Goal: Task Accomplishment & Management: Use online tool/utility

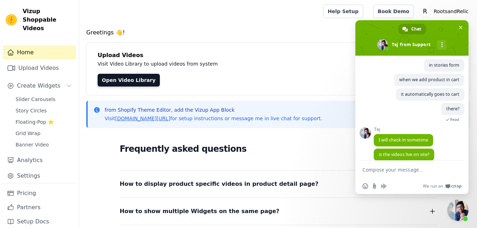
scroll to position [296, 0]
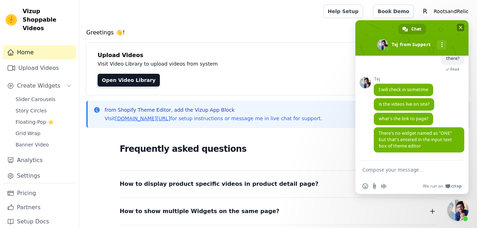
click at [463, 28] on span "Close chat" at bounding box center [460, 27] width 7 height 7
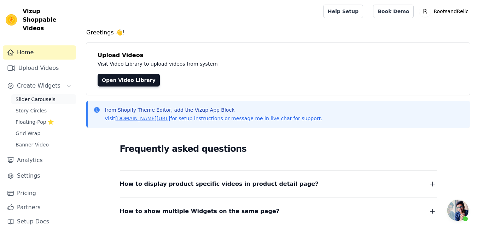
click at [42, 96] on span "Slider Carousels" at bounding box center [36, 99] width 40 height 7
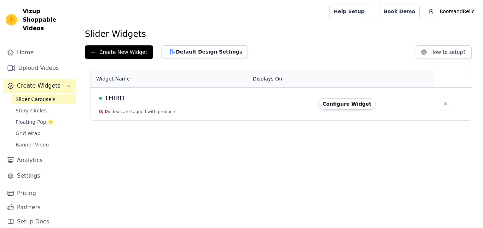
click at [357, 107] on button "Configure Widget" at bounding box center [347, 103] width 57 height 11
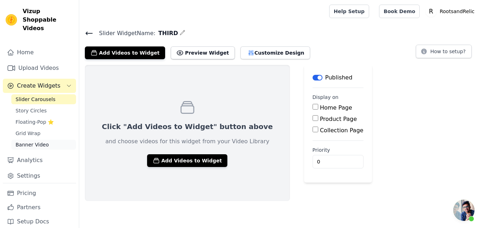
scroll to position [296, 0]
click at [37, 141] on span "Banner Video" at bounding box center [32, 144] width 33 height 7
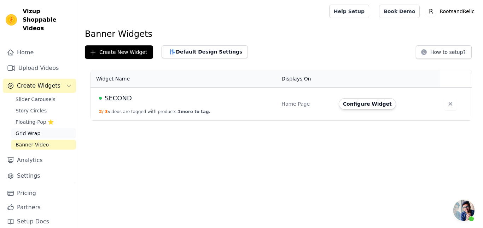
click at [31, 130] on span "Grid Wrap" at bounding box center [28, 133] width 25 height 7
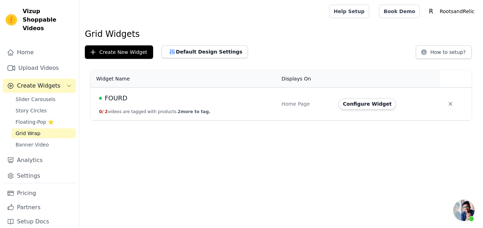
click at [152, 109] on button "0 / 2 videos are tagged with products. 2 more to tag." at bounding box center [154, 112] width 111 height 6
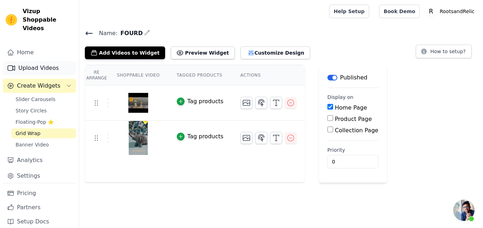
click at [34, 61] on link "Upload Videos" at bounding box center [39, 68] width 73 height 14
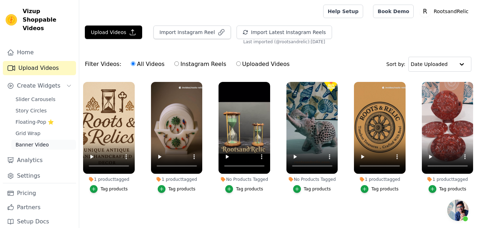
click at [33, 141] on span "Banner Video" at bounding box center [32, 144] width 33 height 7
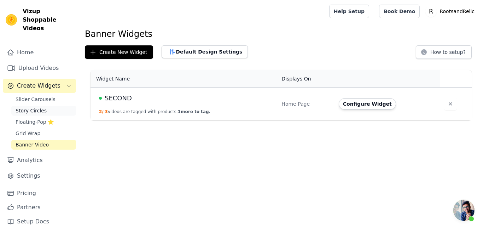
click at [39, 107] on span "Story Circles" at bounding box center [31, 110] width 31 height 7
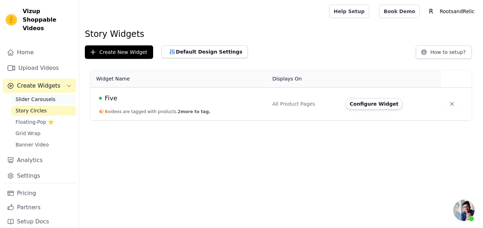
click at [45, 96] on span "Slider Carousels" at bounding box center [36, 99] width 40 height 7
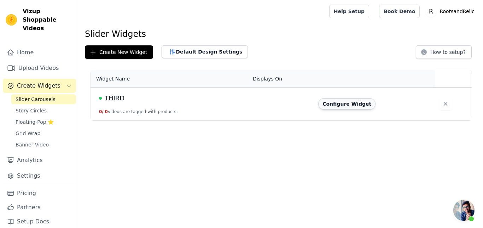
click at [350, 106] on button "Configure Widget" at bounding box center [347, 103] width 57 height 11
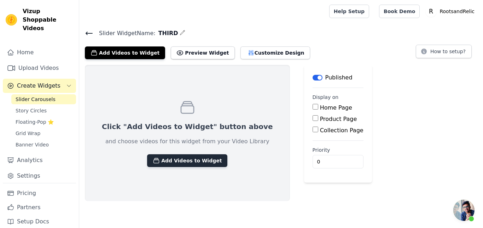
click at [187, 158] on button "Add Videos to Widget" at bounding box center [187, 160] width 80 height 13
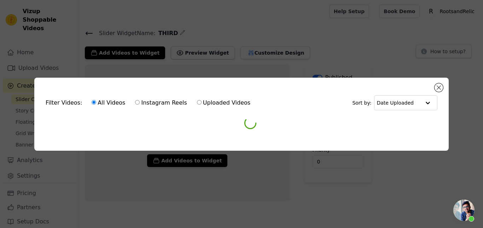
scroll to position [296, 0]
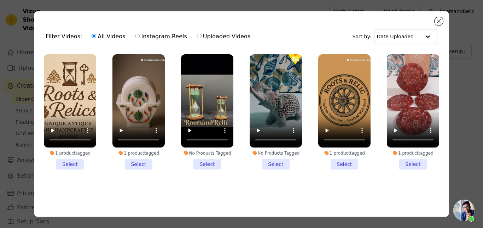
click at [74, 159] on li "1 product tagged Select" at bounding box center [70, 111] width 52 height 115
click at [0, 0] on input "1 product tagged Select" at bounding box center [0, 0] width 0 height 0
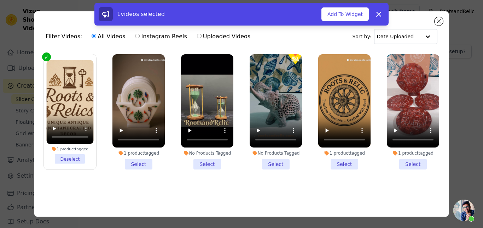
drag, startPoint x: 140, startPoint y: 165, endPoint x: 198, endPoint y: 164, distance: 58.1
click at [140, 165] on li "1 product tagged Select" at bounding box center [139, 111] width 52 height 115
click at [0, 0] on input "1 product tagged Select" at bounding box center [0, 0] width 0 height 0
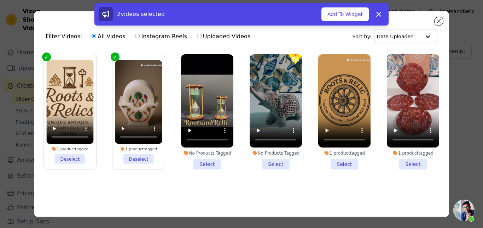
click at [204, 161] on li "No Products Tagged Select" at bounding box center [207, 111] width 52 height 115
click at [0, 0] on input "No Products Tagged Select" at bounding box center [0, 0] width 0 height 0
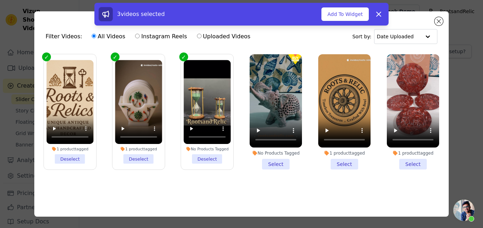
click at [269, 162] on li "No Products Tagged Select" at bounding box center [276, 111] width 52 height 115
click at [0, 0] on input "No Products Tagged Select" at bounding box center [0, 0] width 0 height 0
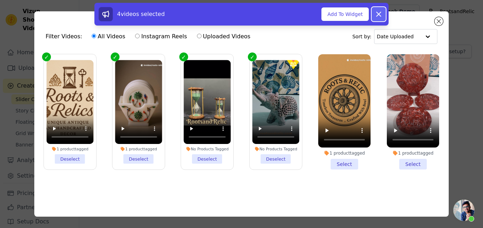
click at [379, 10] on icon at bounding box center [379, 14] width 8 height 8
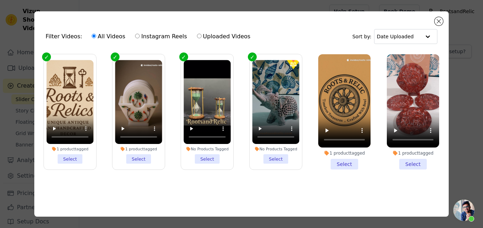
scroll to position [3, 0]
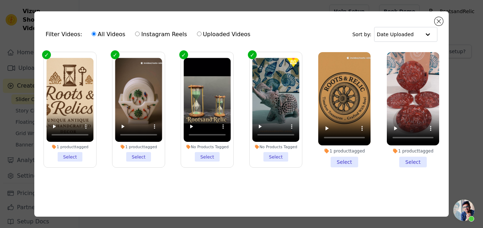
click at [281, 158] on li "No Products Tagged Select" at bounding box center [275, 110] width 47 height 104
click at [0, 0] on input "No Products Tagged Select" at bounding box center [0, 0] width 0 height 0
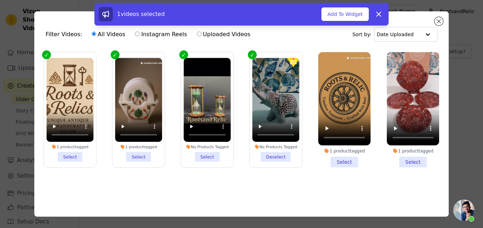
click at [203, 158] on li "No Products Tagged Select" at bounding box center [207, 110] width 47 height 104
click at [0, 0] on input "No Products Tagged Select" at bounding box center [0, 0] width 0 height 0
click at [132, 160] on li "1 product tagged Select" at bounding box center [138, 110] width 47 height 104
click at [0, 0] on input "1 product tagged Select" at bounding box center [0, 0] width 0 height 0
click at [68, 159] on li "1 product tagged Select" at bounding box center [69, 110] width 47 height 104
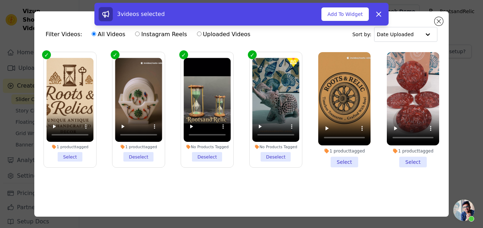
click at [0, 0] on input "1 product tagged Select" at bounding box center [0, 0] width 0 height 0
click at [356, 16] on button "Add To Widget" at bounding box center [345, 13] width 47 height 13
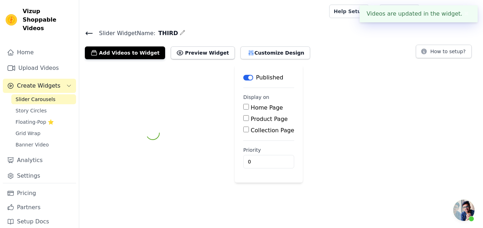
scroll to position [296, 0]
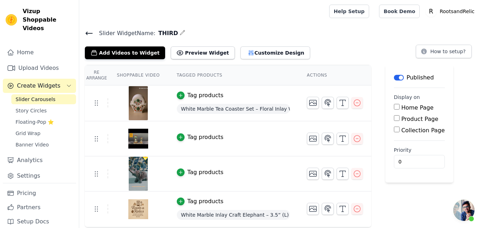
click at [394, 105] on input "Home Page" at bounding box center [397, 107] width 6 height 6
checkbox input "true"
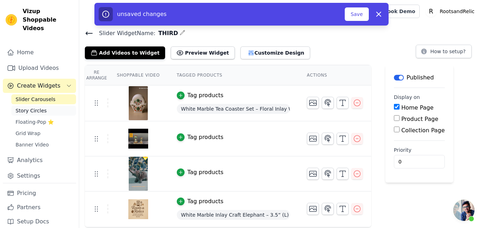
click at [29, 107] on span "Story Circles" at bounding box center [31, 110] width 31 height 7
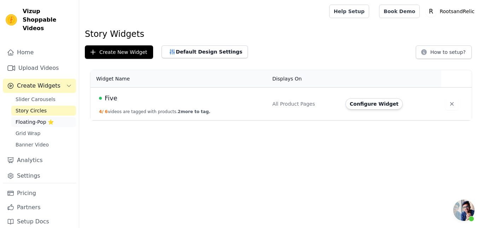
click at [28, 118] on span "Floating-Pop ⭐" at bounding box center [35, 121] width 38 height 7
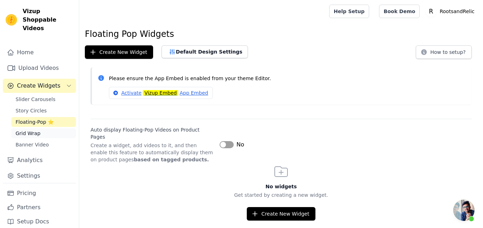
click at [26, 130] on span "Grid Wrap" at bounding box center [28, 133] width 25 height 7
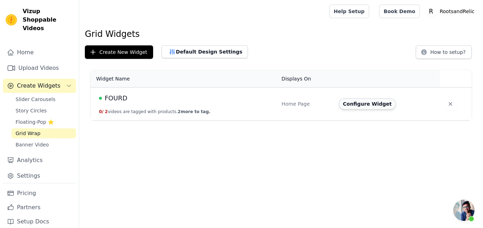
click at [370, 104] on button "Configure Widget" at bounding box center [367, 103] width 57 height 11
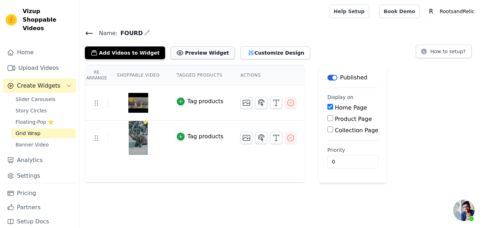
click at [196, 55] on button "Preview Widget" at bounding box center [203, 52] width 64 height 13
click at [144, 75] on th "Shoppable Video" at bounding box center [138, 75] width 60 height 20
click at [272, 52] on button "Customize Design" at bounding box center [276, 52] width 70 height 13
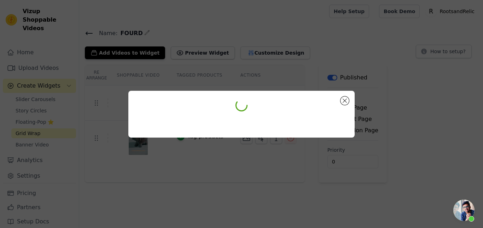
scroll to position [296, 0]
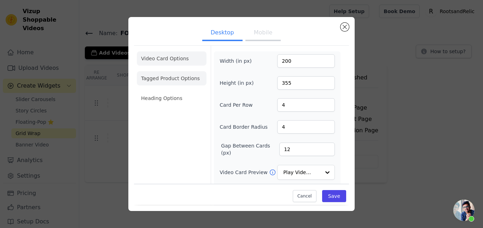
click at [164, 74] on li "Tagged Product Options" at bounding box center [172, 78] width 70 height 14
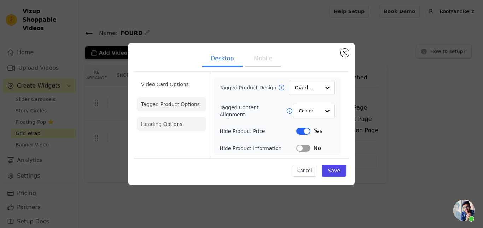
click at [166, 127] on li "Heading Options" at bounding box center [172, 124] width 70 height 14
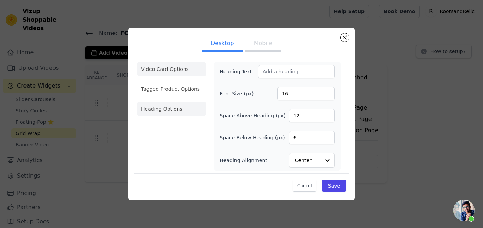
click at [184, 72] on li "Video Card Options" at bounding box center [172, 69] width 70 height 14
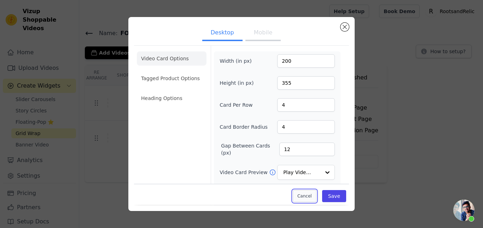
click at [308, 195] on button "Cancel" at bounding box center [305, 196] width 24 height 12
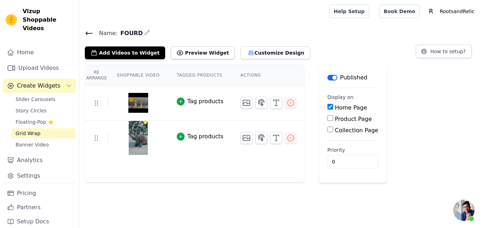
click at [126, 70] on th "Shoppable Video" at bounding box center [138, 75] width 60 height 20
click at [40, 141] on span "Banner Video" at bounding box center [32, 144] width 33 height 7
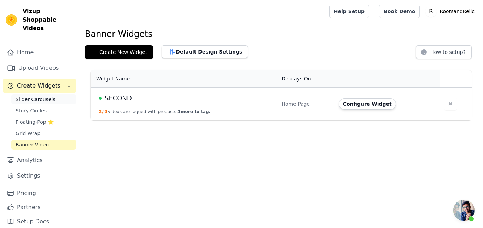
click at [36, 96] on span "Slider Carousels" at bounding box center [36, 99] width 40 height 7
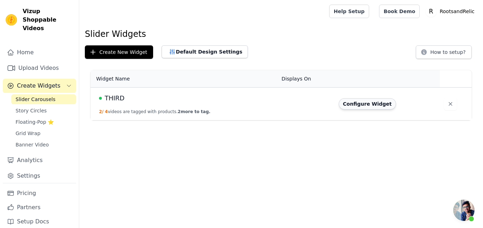
click at [363, 105] on button "Configure Widget" at bounding box center [367, 103] width 57 height 11
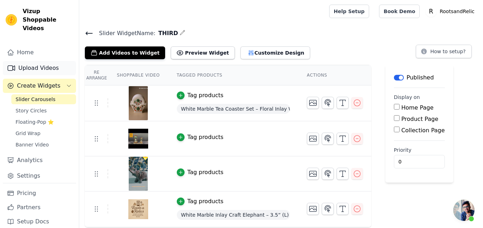
click at [35, 72] on link "Upload Videos" at bounding box center [39, 68] width 73 height 14
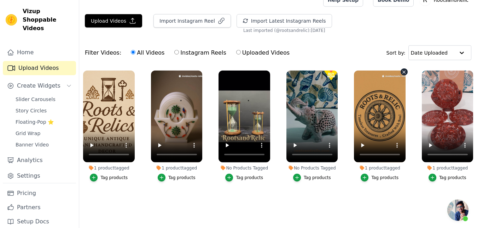
scroll to position [14, 0]
click at [44, 98] on span "Slider Carousels" at bounding box center [36, 99] width 40 height 7
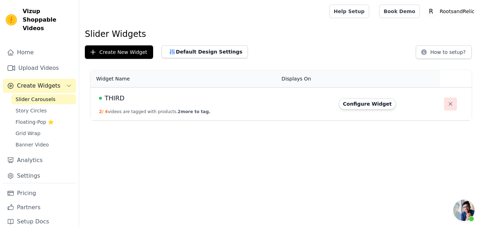
click at [451, 104] on icon "button" at bounding box center [450, 103] width 7 height 7
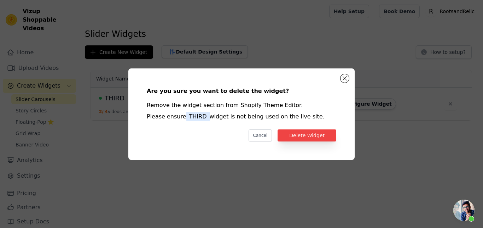
scroll to position [296, 0]
click at [309, 132] on button "Delete Widget" at bounding box center [307, 135] width 59 height 12
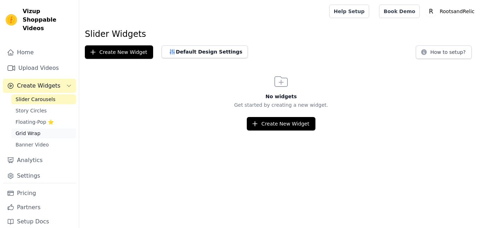
click at [23, 130] on span "Grid Wrap" at bounding box center [28, 133] width 25 height 7
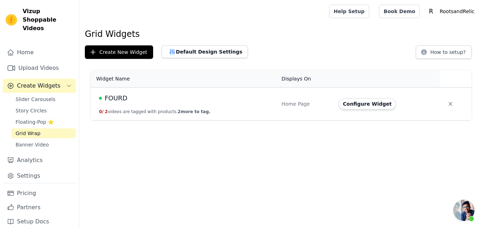
scroll to position [296, 0]
click at [377, 102] on button "Configure Widget" at bounding box center [367, 103] width 57 height 11
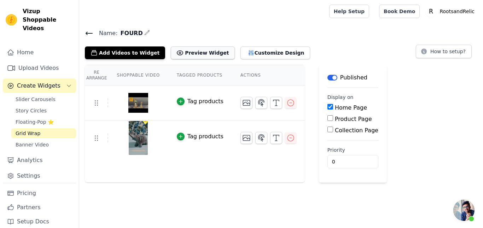
click at [190, 53] on button "Preview Widget" at bounding box center [203, 52] width 64 height 13
click at [144, 30] on icon "button" at bounding box center [147, 33] width 6 height 6
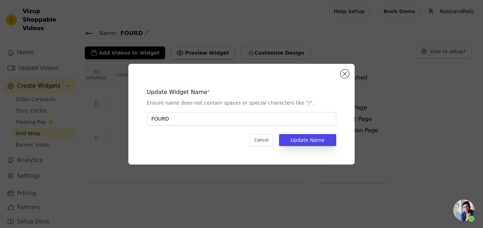
scroll to position [296, 0]
click at [299, 141] on button "Update Name" at bounding box center [307, 140] width 57 height 12
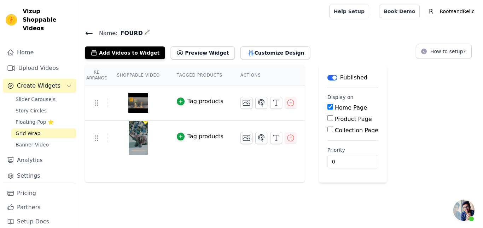
click at [244, 78] on th "Actions" at bounding box center [268, 75] width 73 height 20
click at [190, 78] on th "Tagged Products" at bounding box center [200, 75] width 64 height 20
click at [128, 78] on th "Shoppable Video" at bounding box center [138, 75] width 60 height 20
click at [288, 141] on icon "button" at bounding box center [291, 138] width 6 height 6
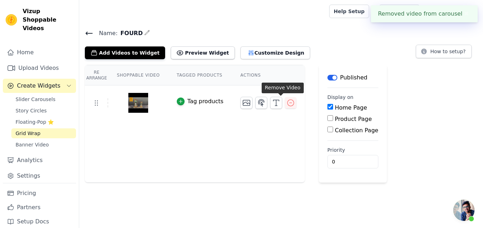
click at [287, 101] on icon "button" at bounding box center [291, 102] width 8 height 8
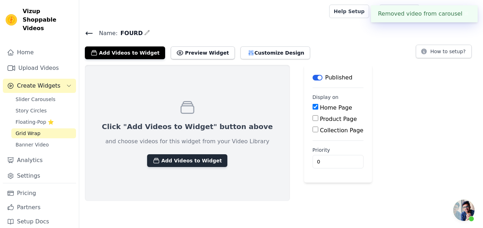
click at [166, 161] on button "Add Videos to Widget" at bounding box center [187, 160] width 80 height 13
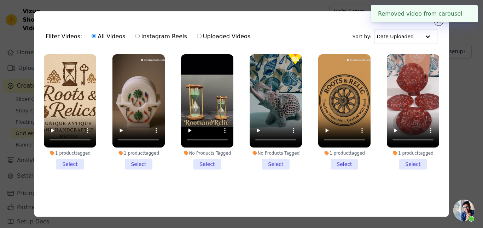
click at [79, 158] on li "1 product tagged Select" at bounding box center [70, 111] width 52 height 115
click at [0, 0] on input "1 product tagged Select" at bounding box center [0, 0] width 0 height 0
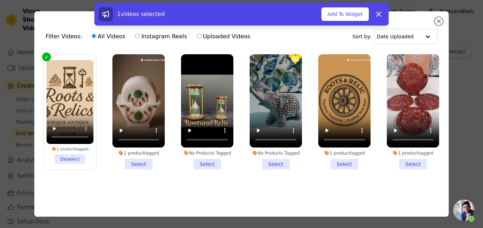
drag, startPoint x: 136, startPoint y: 164, endPoint x: 213, endPoint y: 166, distance: 77.2
click at [137, 164] on li "1 product tagged Select" at bounding box center [139, 111] width 52 height 115
click at [0, 0] on input "1 product tagged Select" at bounding box center [0, 0] width 0 height 0
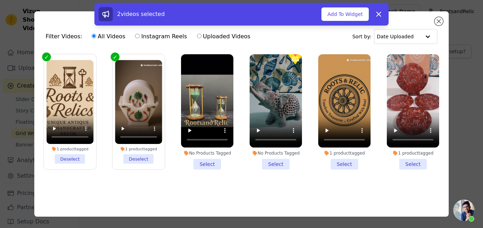
drag, startPoint x: 216, startPoint y: 163, endPoint x: 267, endPoint y: 165, distance: 51.0
click at [216, 162] on li "No Products Tagged Select" at bounding box center [207, 111] width 52 height 115
click at [0, 0] on input "No Products Tagged Select" at bounding box center [0, 0] width 0 height 0
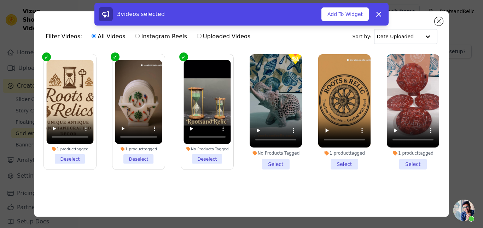
drag, startPoint x: 271, startPoint y: 163, endPoint x: 369, endPoint y: 83, distance: 126.0
click at [272, 163] on li "No Products Tagged Select" at bounding box center [276, 111] width 52 height 115
click at [0, 0] on input "No Products Tagged Select" at bounding box center [0, 0] width 0 height 0
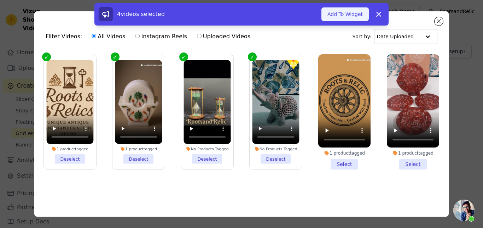
click at [345, 16] on button "Add To Widget" at bounding box center [345, 13] width 47 height 13
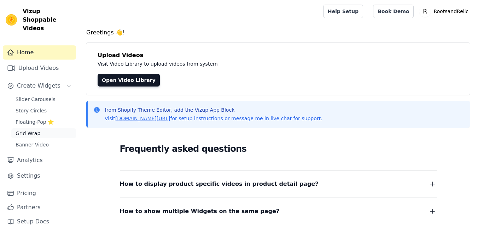
click at [42, 128] on link "Grid Wrap" at bounding box center [43, 133] width 65 height 10
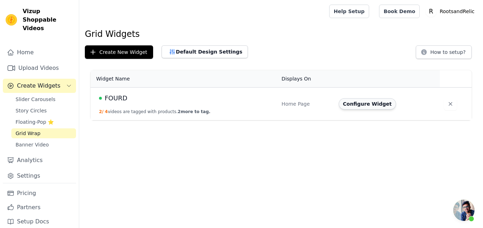
scroll to position [295, 0]
click at [116, 97] on span "FOURD" at bounding box center [116, 98] width 23 height 10
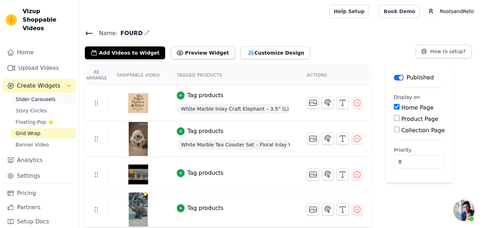
click at [51, 94] on link "Slider Carousels" at bounding box center [43, 99] width 65 height 10
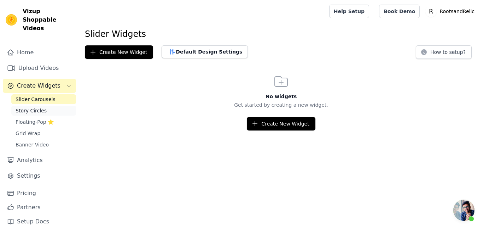
click at [39, 107] on span "Story Circles" at bounding box center [31, 110] width 31 height 7
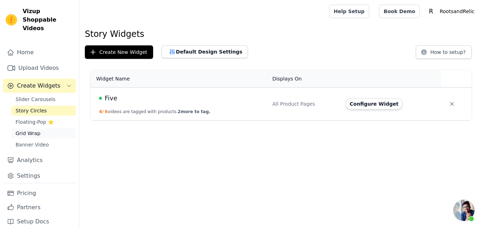
click at [35, 130] on span "Grid Wrap" at bounding box center [28, 133] width 25 height 7
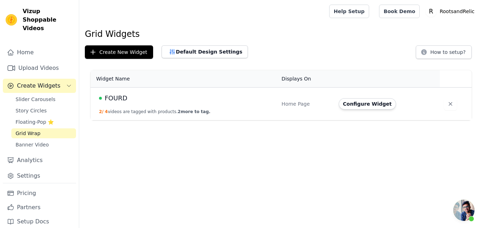
click at [115, 96] on span "FOURD" at bounding box center [116, 98] width 23 height 10
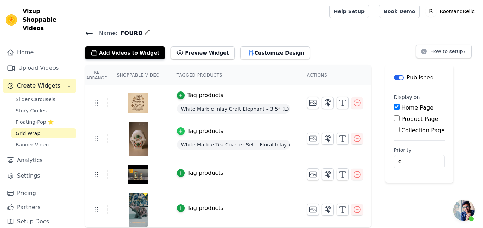
click at [178, 130] on icon "button" at bounding box center [180, 130] width 5 height 5
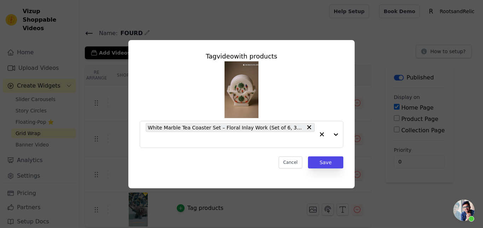
scroll to position [295, 0]
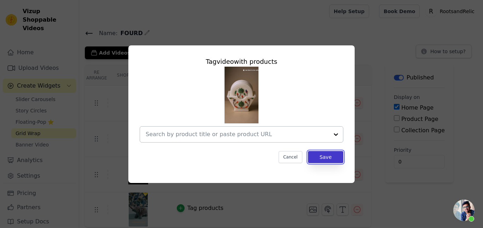
click at [336, 160] on button "Save" at bounding box center [325, 157] width 35 height 12
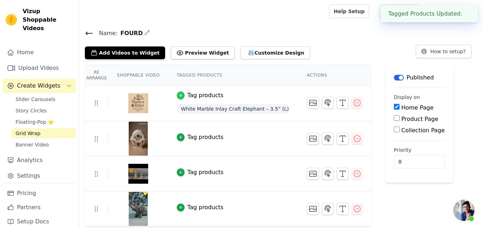
click at [178, 95] on icon "button" at bounding box center [180, 95] width 5 height 5
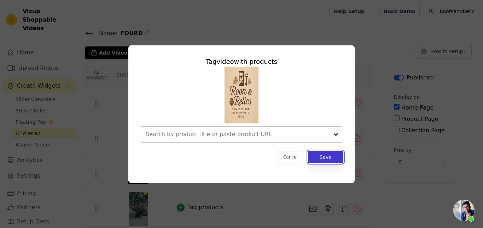
click at [323, 157] on button "Save" at bounding box center [325, 157] width 35 height 12
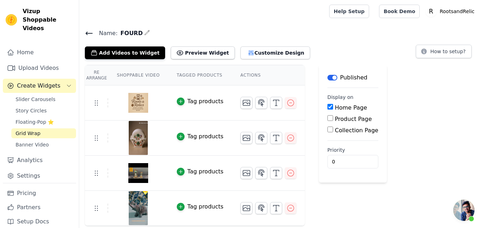
click at [123, 31] on span "FOURD" at bounding box center [130, 33] width 25 height 8
click at [144, 30] on icon "button" at bounding box center [147, 33] width 6 height 6
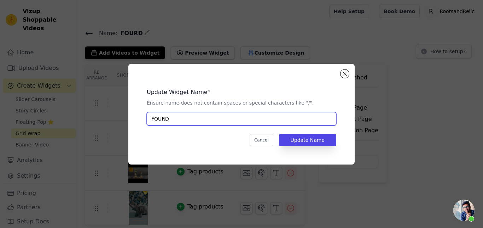
drag, startPoint x: 183, startPoint y: 122, endPoint x: 107, endPoint y: 118, distance: 76.2
click at [147, 118] on input "FOURD" at bounding box center [242, 118] width 190 height 13
click at [192, 124] on input "Vizup" at bounding box center [242, 118] width 190 height 13
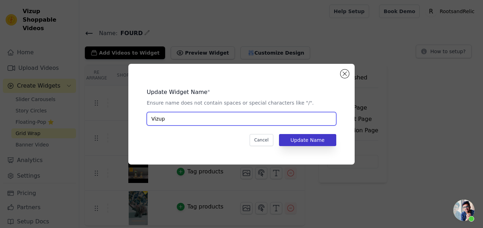
type input "Vizup"
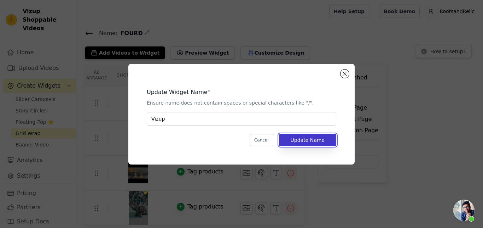
click at [305, 137] on button "Update Name" at bounding box center [307, 140] width 57 height 12
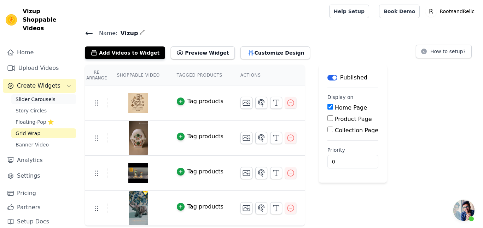
click at [43, 96] on span "Slider Carousels" at bounding box center [36, 99] width 40 height 7
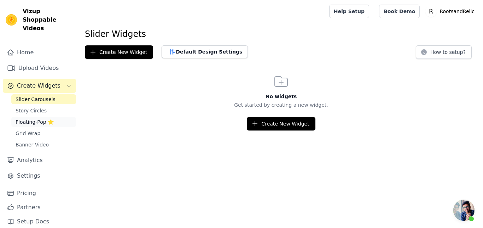
click at [45, 118] on span "Floating-Pop ⭐" at bounding box center [35, 121] width 38 height 7
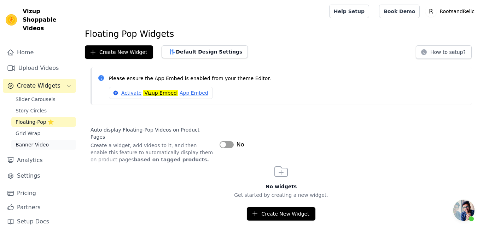
click at [38, 141] on span "Banner Video" at bounding box center [32, 144] width 33 height 7
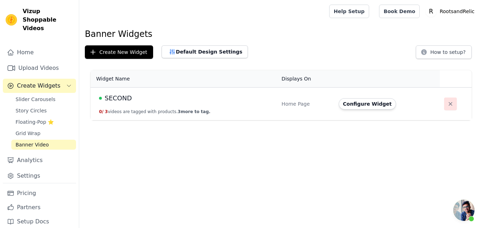
click at [449, 103] on icon "button" at bounding box center [451, 104] width 4 height 4
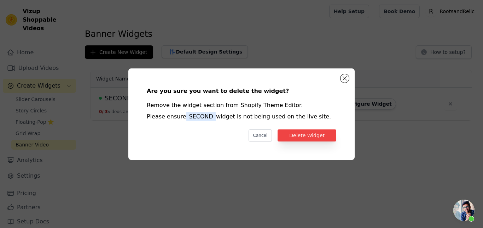
scroll to position [295, 0]
click at [304, 132] on button "Delete Widget" at bounding box center [307, 135] width 59 height 12
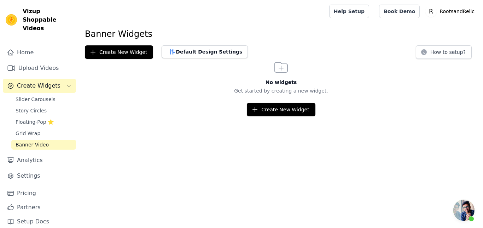
scroll to position [295, 0]
click at [35, 96] on span "Slider Carousels" at bounding box center [36, 99] width 40 height 7
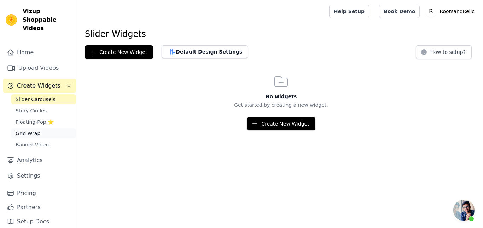
click at [30, 130] on span "Grid Wrap" at bounding box center [28, 133] width 25 height 7
